Goal: Task Accomplishment & Management: Complete application form

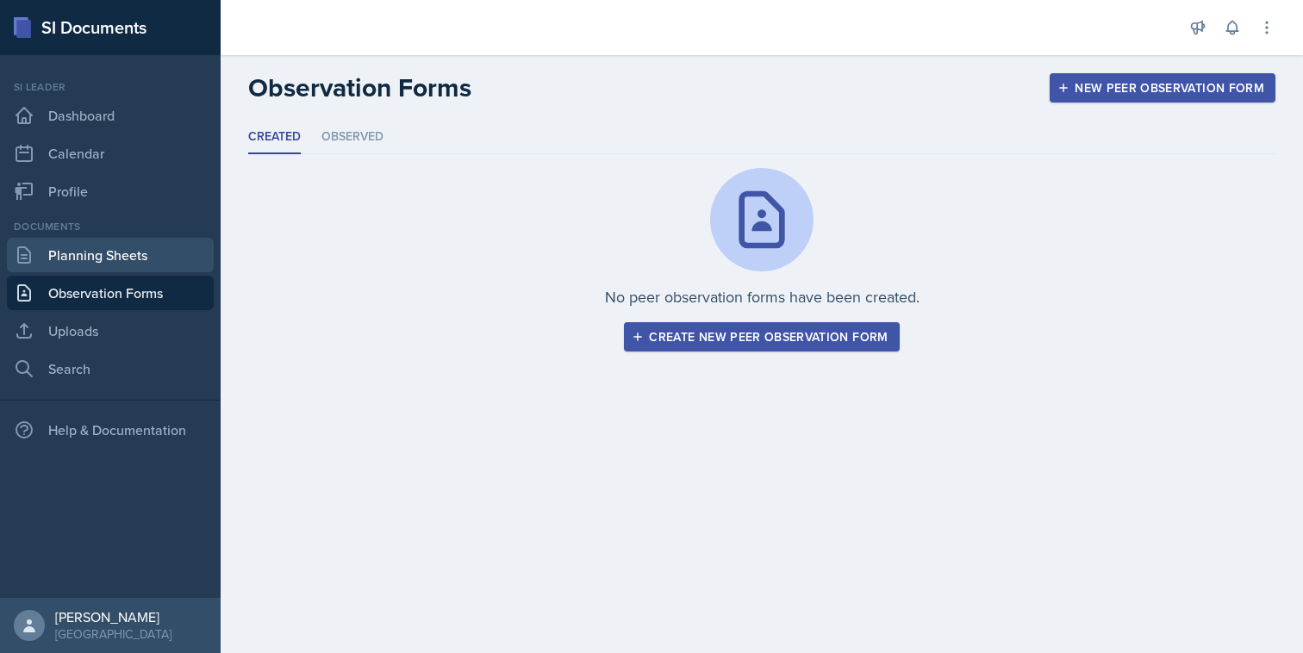
click at [116, 263] on link "Planning Sheets" at bounding box center [110, 255] width 207 height 34
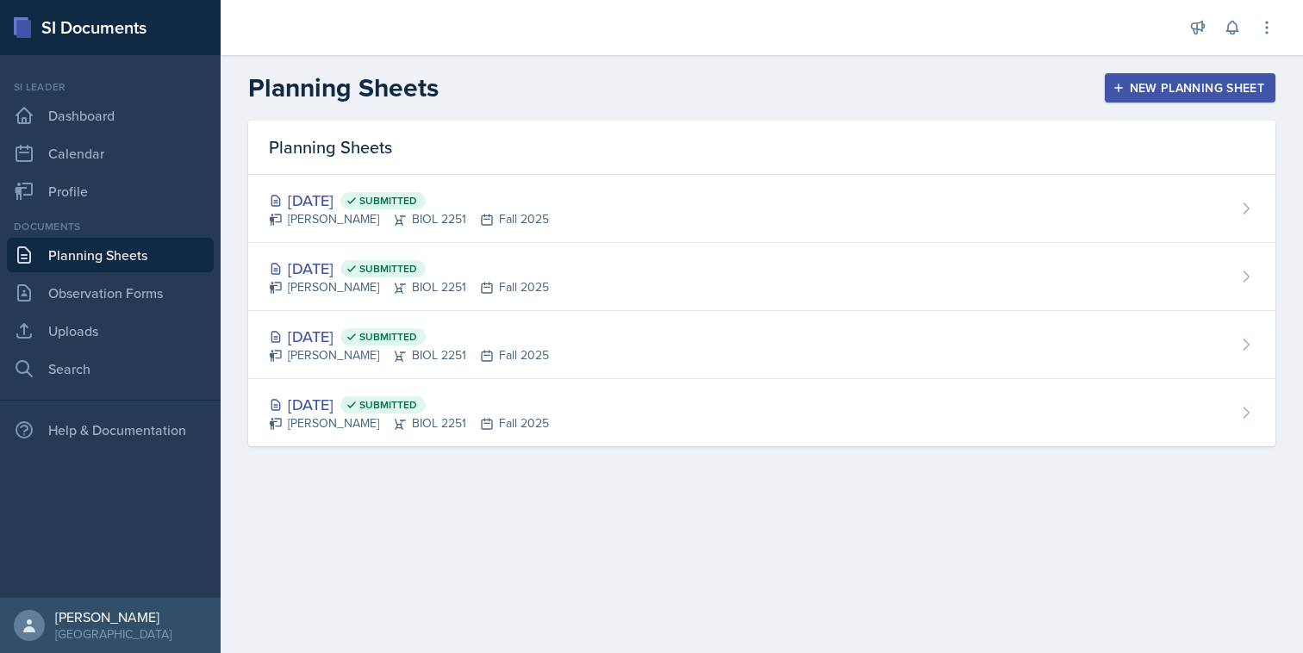
click at [1154, 85] on div "New Planning Sheet" at bounding box center [1190, 88] width 148 height 14
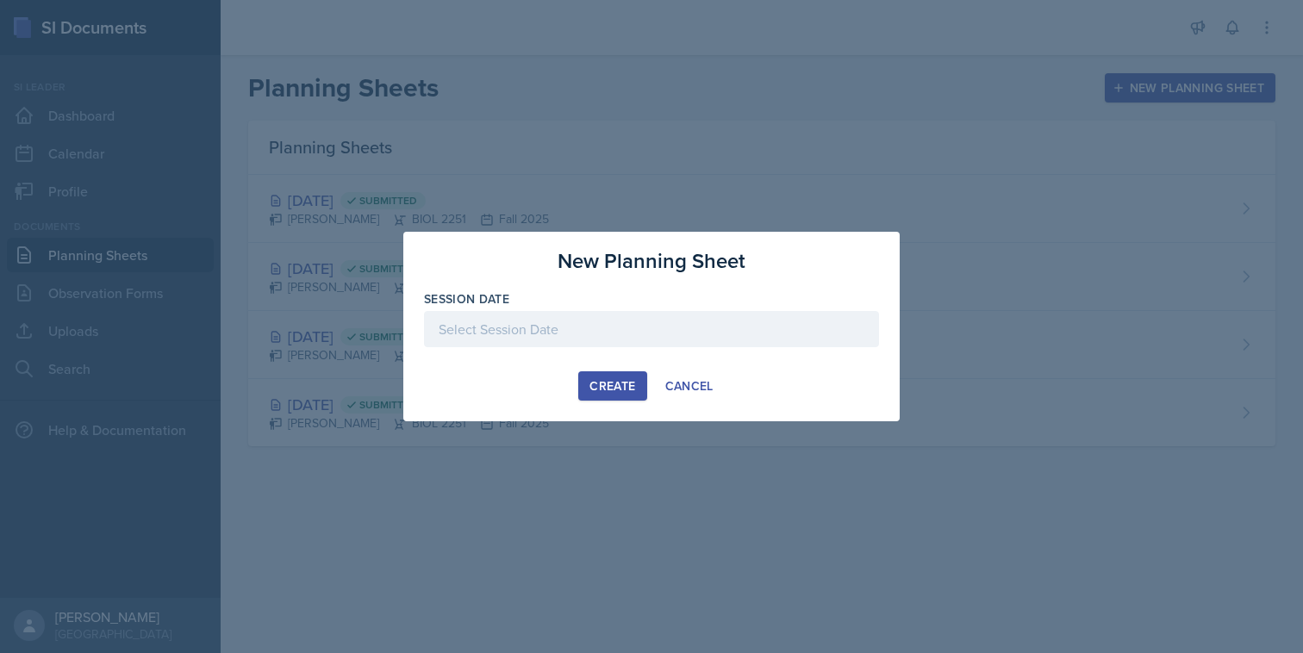
click at [617, 338] on div at bounding box center [651, 329] width 455 height 36
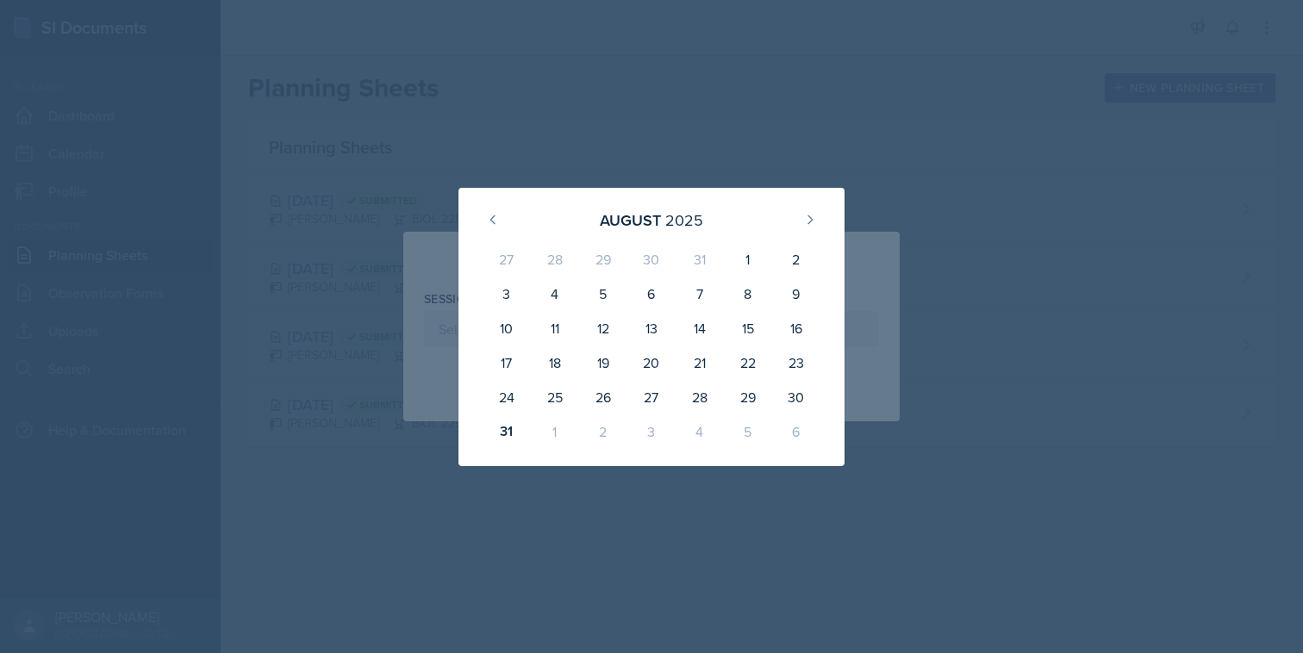
click at [822, 212] on div "[DATE]" at bounding box center [651, 220] width 345 height 37
click at [812, 212] on button at bounding box center [811, 220] width 28 height 28
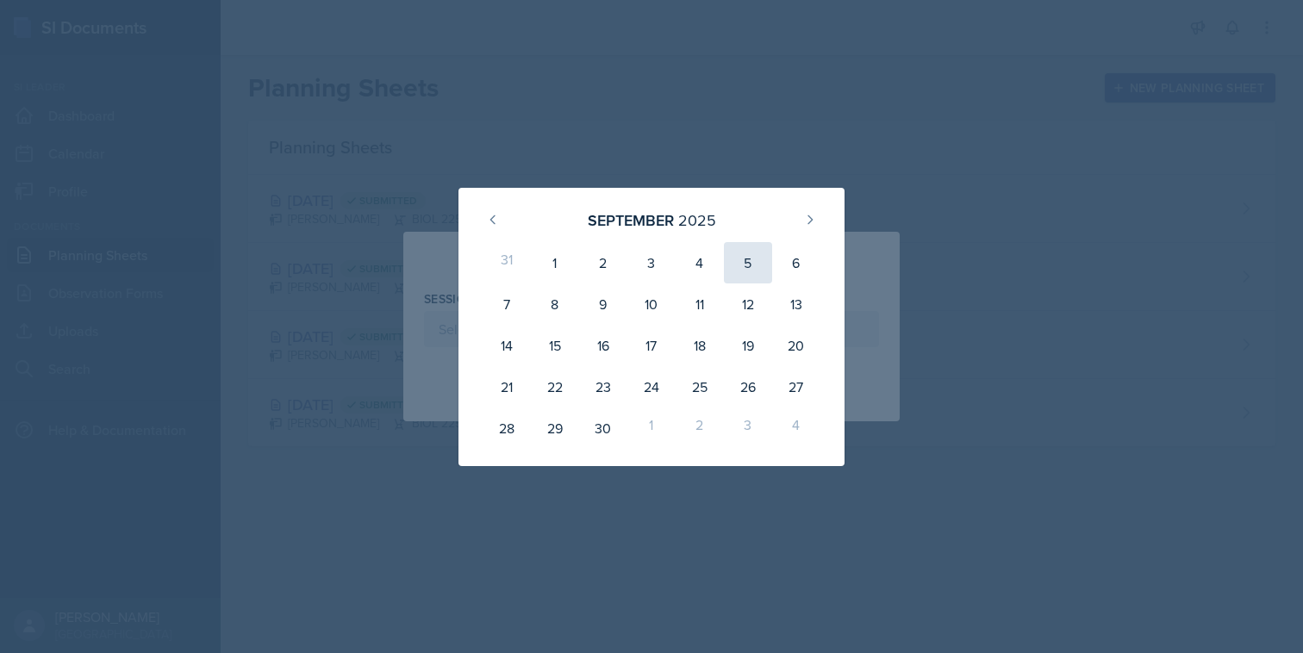
click at [734, 271] on div "5" at bounding box center [748, 262] width 48 height 41
type input "[DATE]"
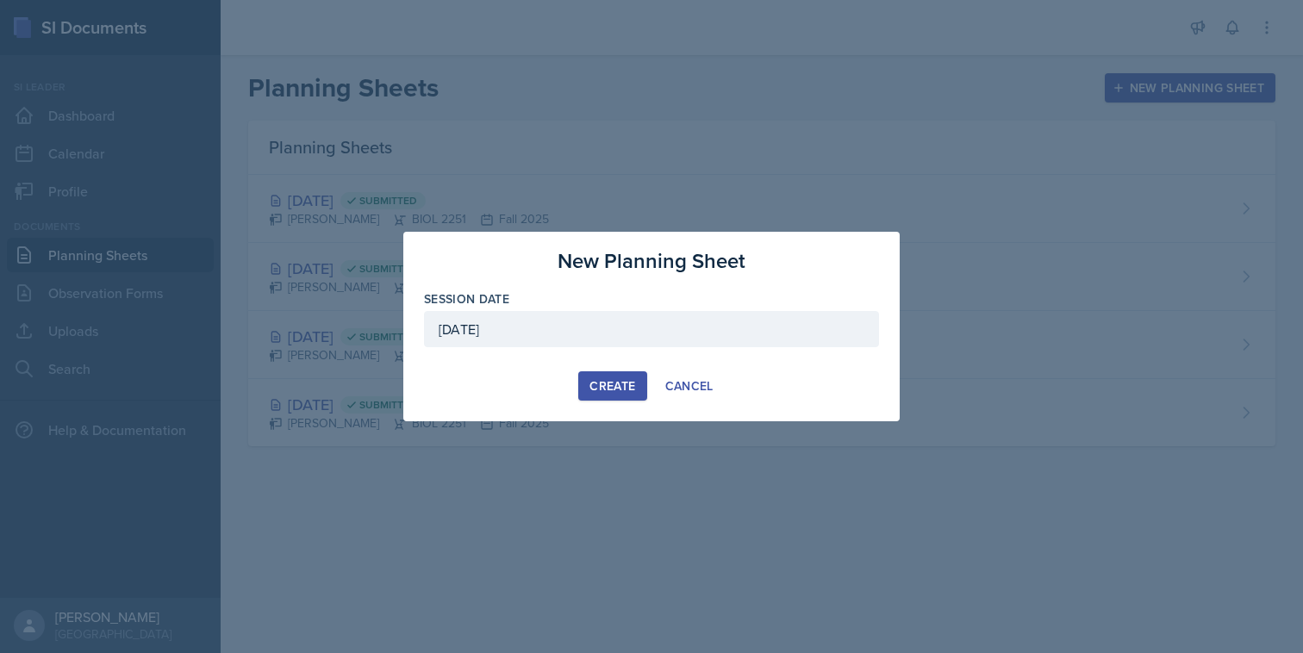
click at [605, 393] on div "Create" at bounding box center [613, 386] width 46 height 14
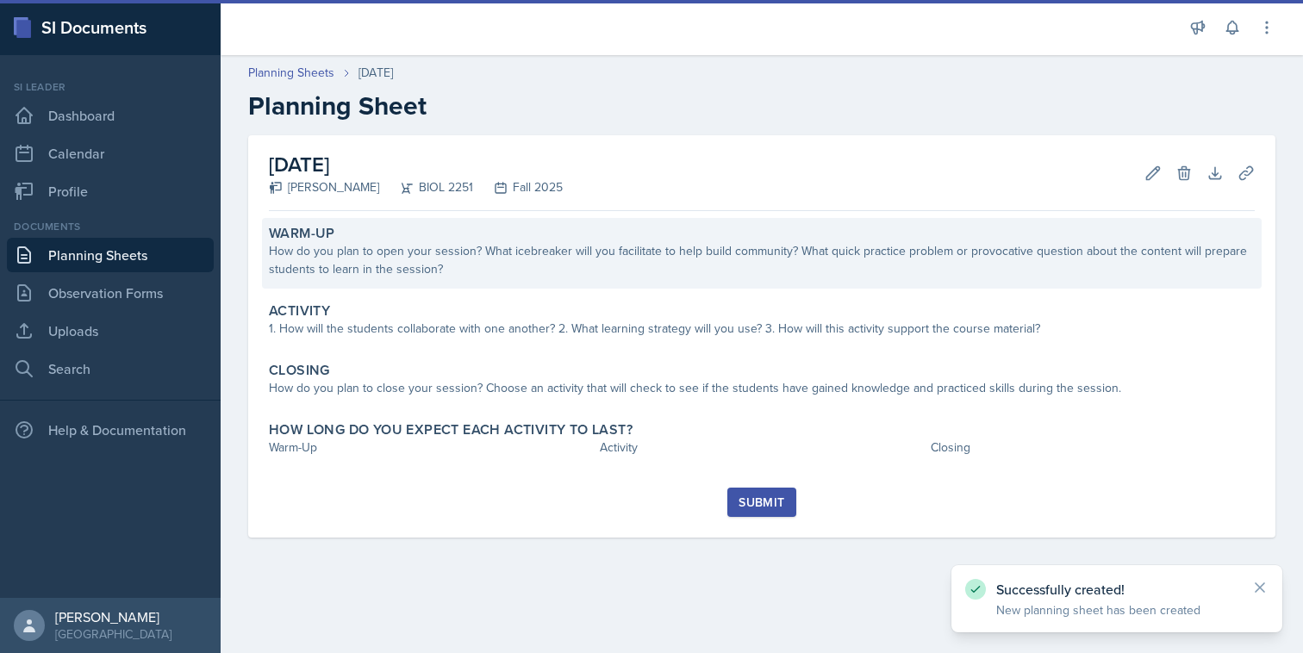
click at [531, 249] on div "How do you plan to open your session? What icebreaker will you facilitate to he…" at bounding box center [762, 260] width 986 height 36
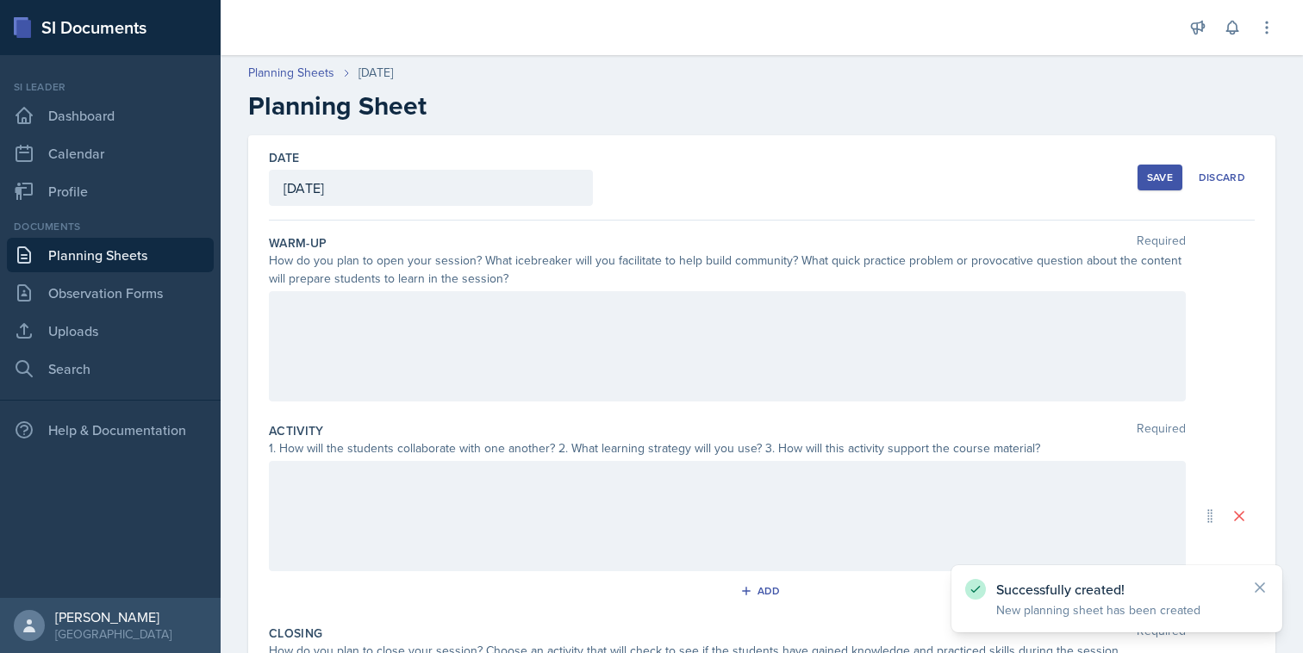
click at [514, 282] on div "How do you plan to open your session? What icebreaker will you facilitate to he…" at bounding box center [727, 270] width 917 height 36
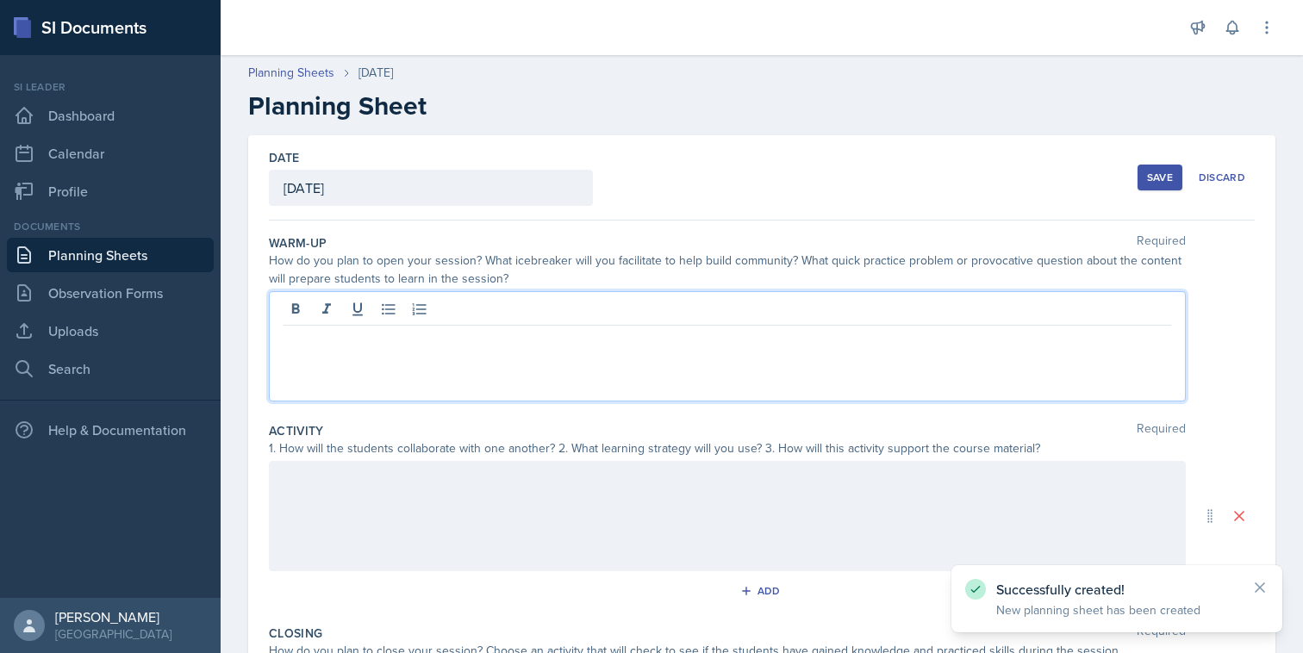
click at [503, 315] on div at bounding box center [727, 346] width 917 height 110
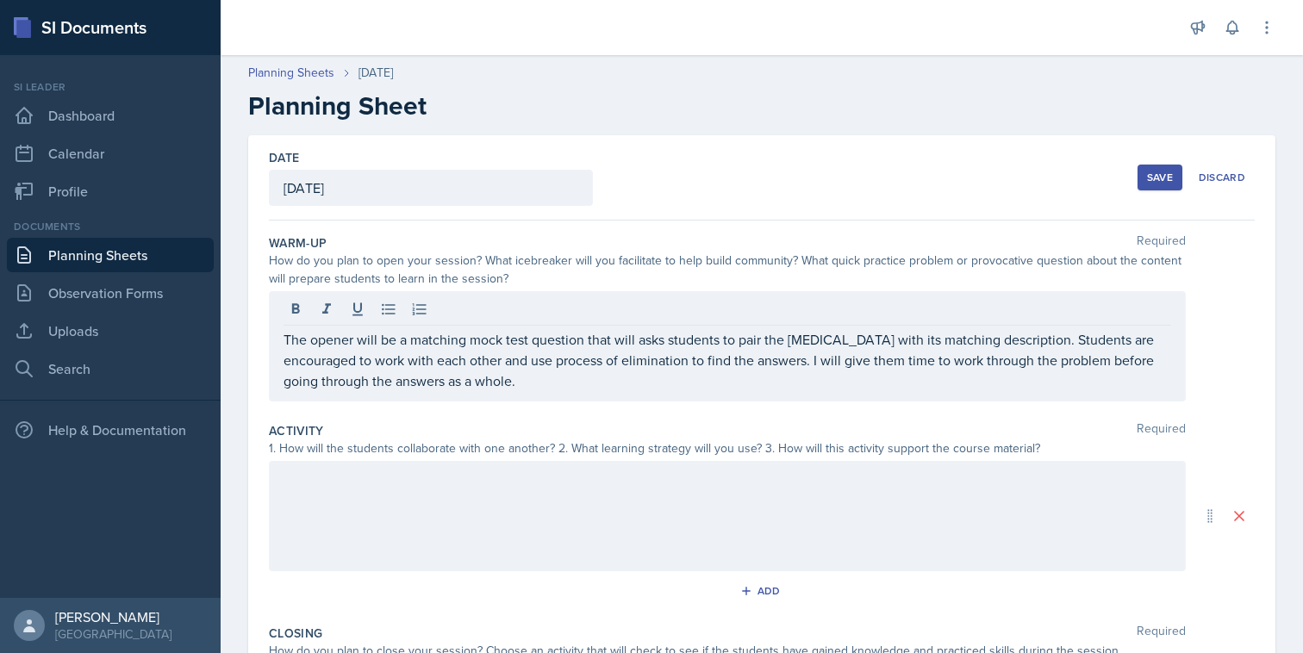
click at [1165, 163] on div "Save Discard" at bounding box center [1196, 178] width 117 height 40
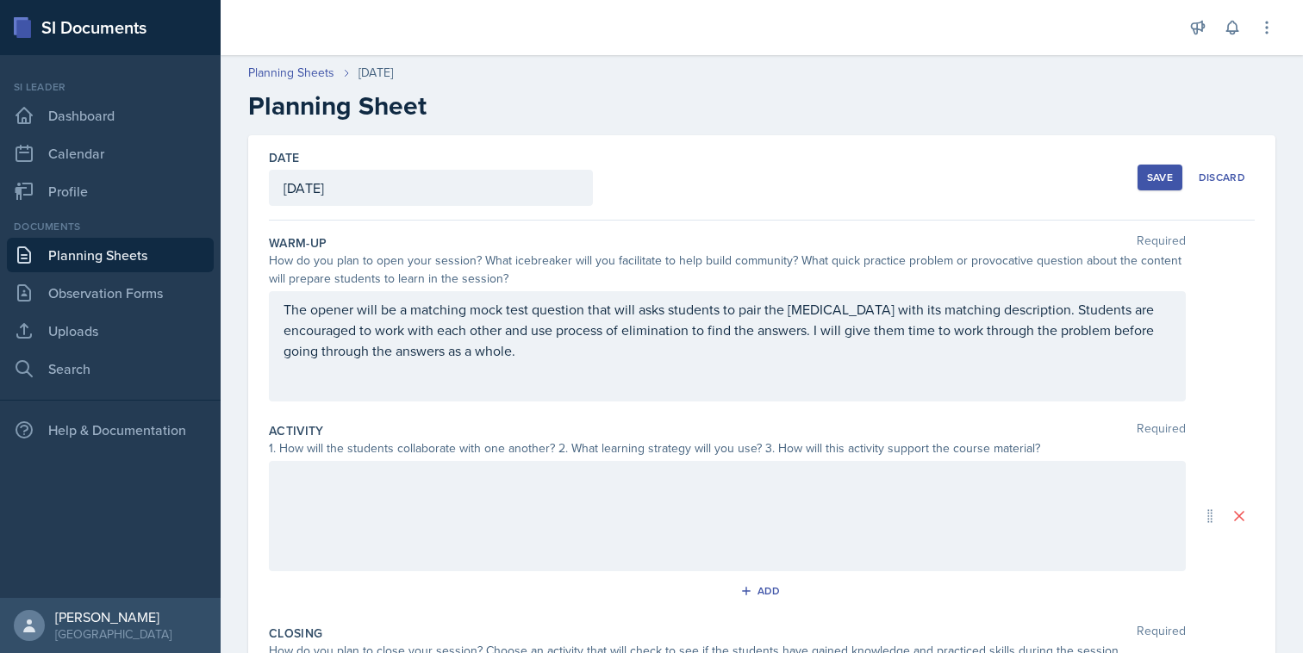
click at [1146, 176] on button "Save" at bounding box center [1160, 178] width 45 height 26
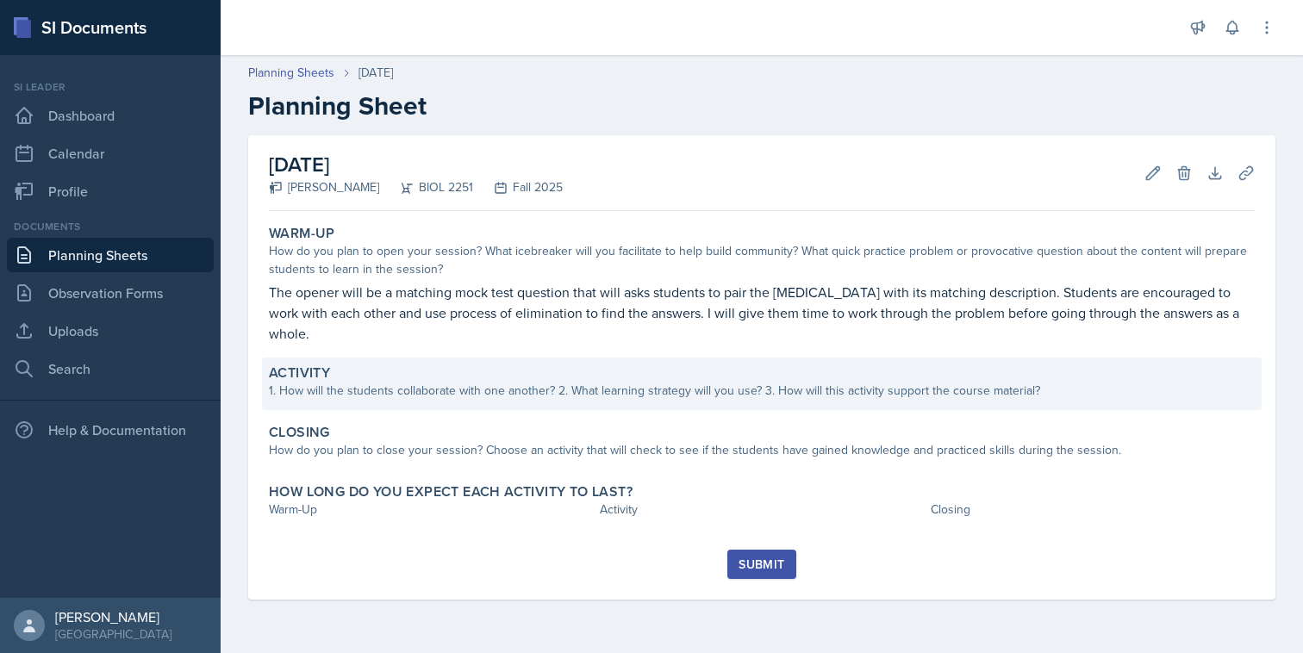
click at [765, 365] on div "Activity" at bounding box center [762, 373] width 986 height 17
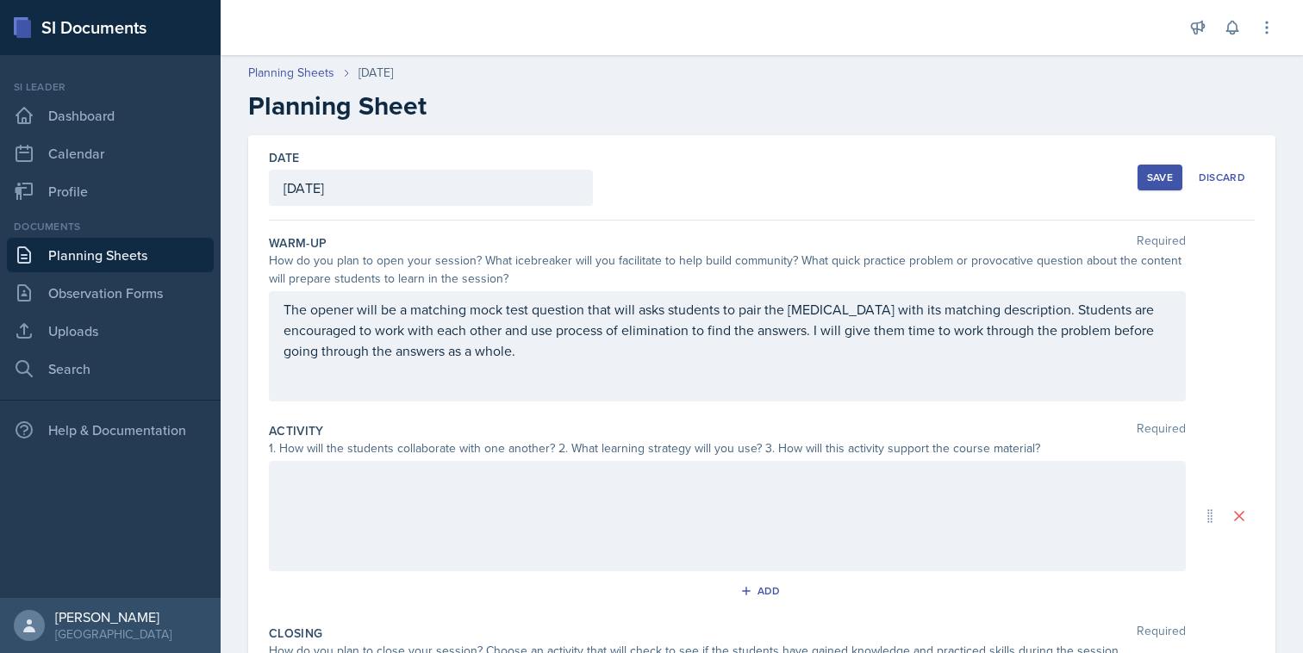
click at [607, 504] on div at bounding box center [727, 516] width 917 height 110
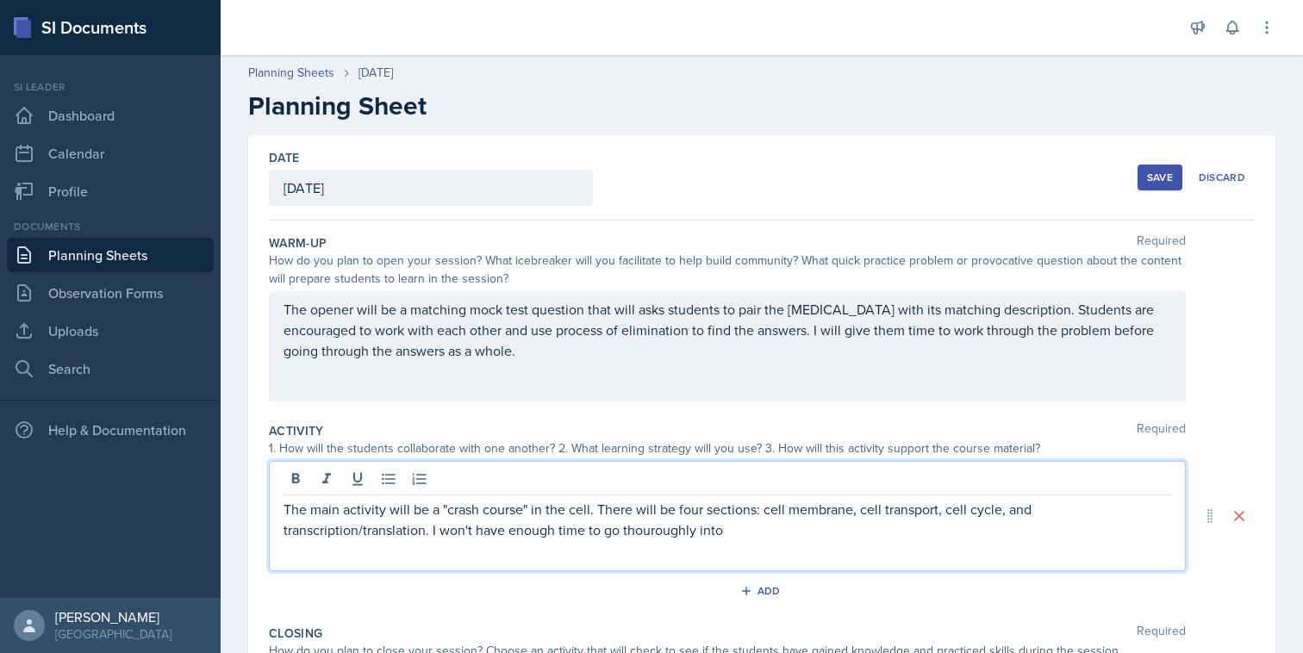
click at [675, 534] on p "The main activity will be a "crash course" in the cell. There will be four sect…" at bounding box center [728, 519] width 888 height 41
click at [724, 525] on p "The main activity will be a "crash course" in the cell. There will be four sect…" at bounding box center [728, 519] width 888 height 41
click at [715, 532] on p "The main activity will be a "crash course" in the cell. There will be four sect…" at bounding box center [728, 519] width 888 height 41
click at [753, 535] on p "The main activity will be a "crash course" in the cell. There will be four sect…" at bounding box center [728, 519] width 888 height 41
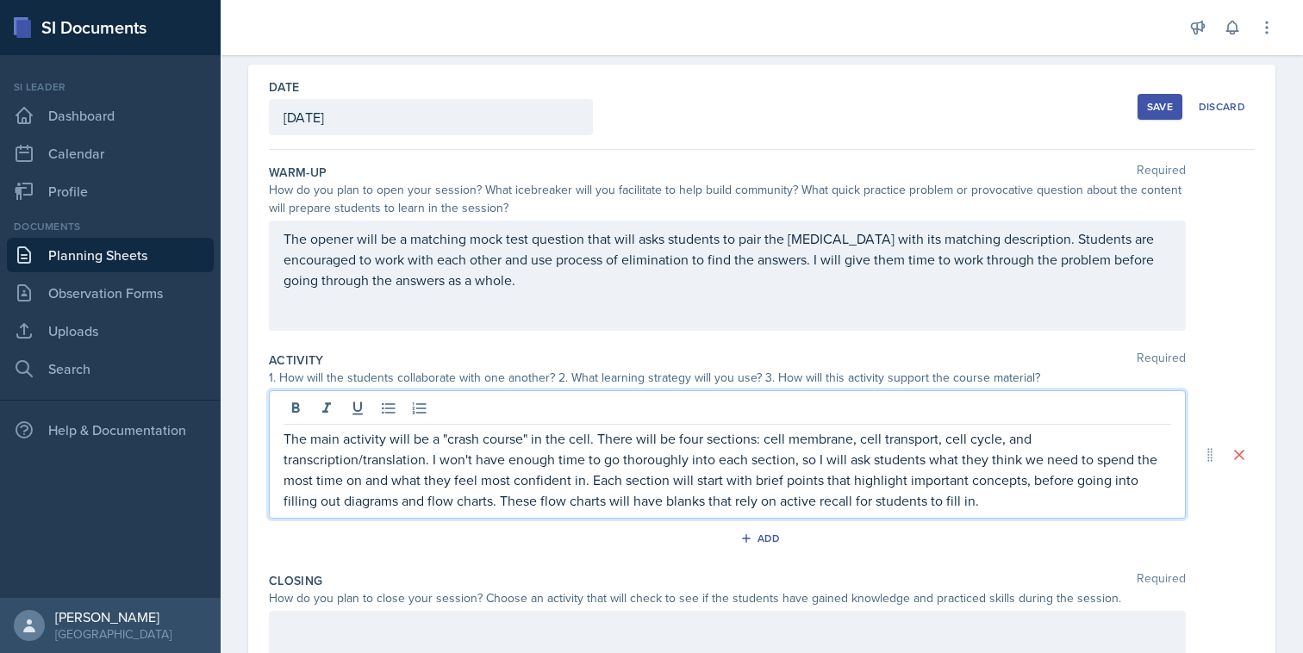
scroll to position [78, 0]
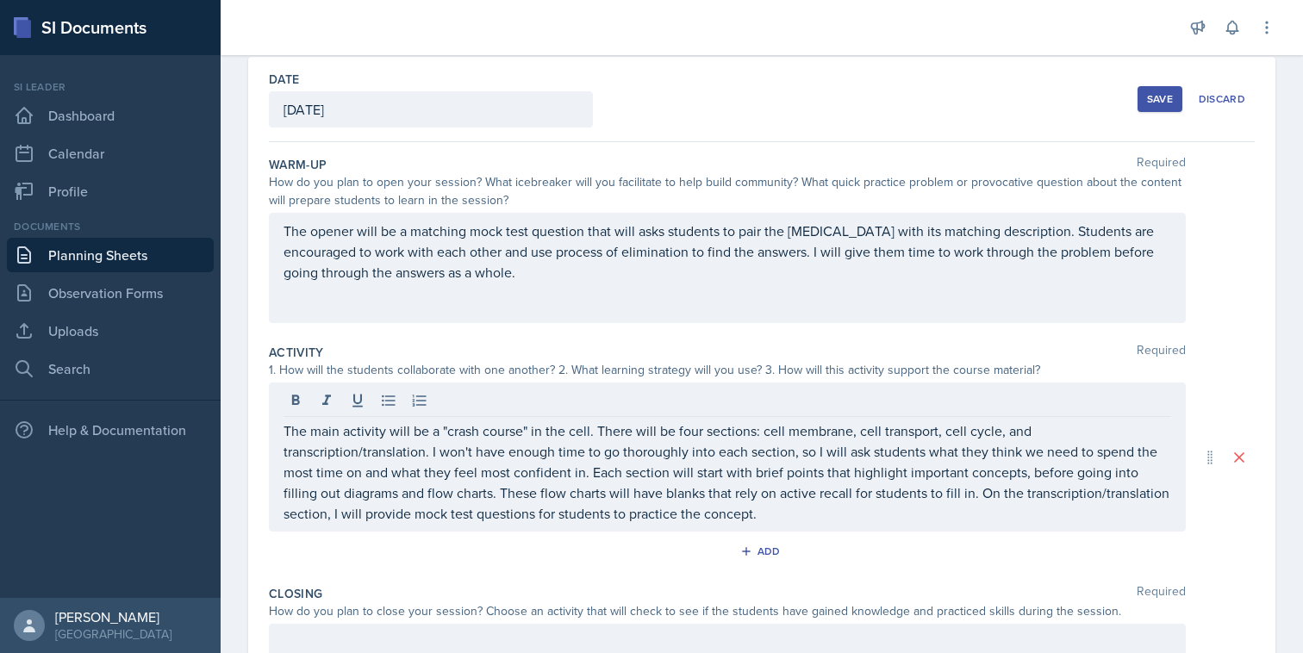
click at [1166, 104] on div "Save" at bounding box center [1160, 99] width 26 height 14
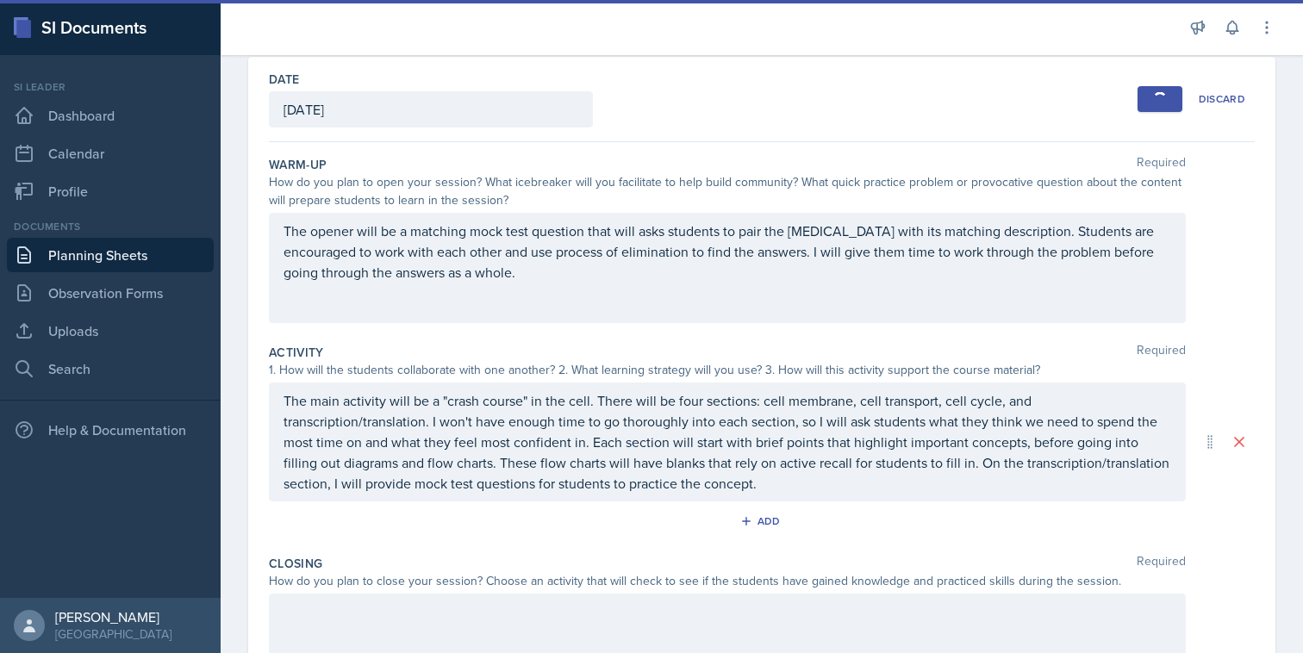
scroll to position [50, 0]
